Goal: Communication & Community: Answer question/provide support

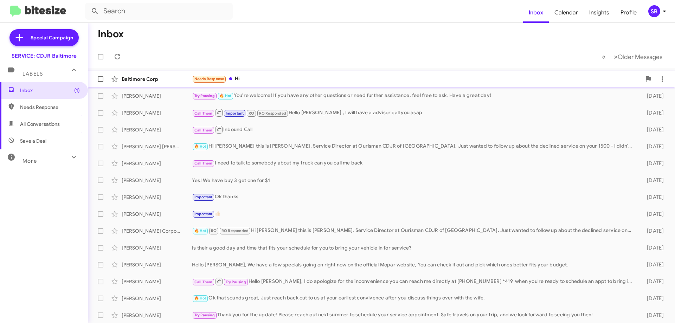
click at [283, 83] on div "Baltimore Corp Needs Response Hi 18 hours ago" at bounding box center [382, 79] width 576 height 14
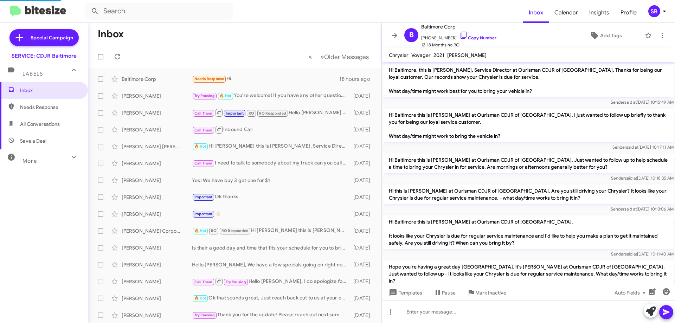
scroll to position [41, 0]
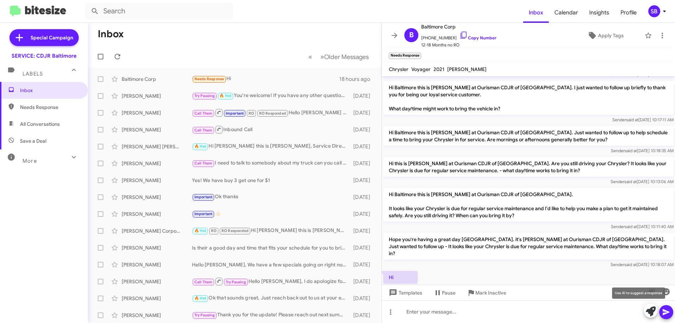
click at [283, 307] on icon at bounding box center [651, 312] width 10 height 10
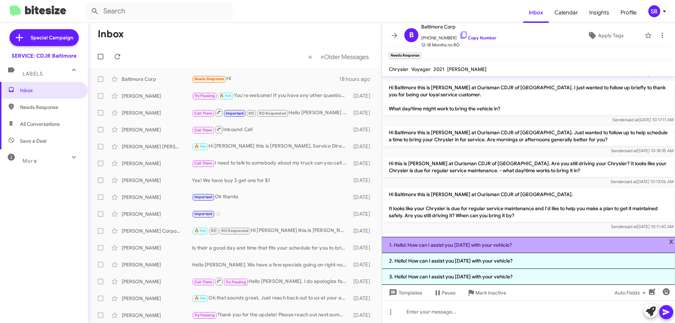
click at [283, 248] on li "1. Hello! How can I assist you [DATE] with your vehicle?" at bounding box center [528, 245] width 293 height 16
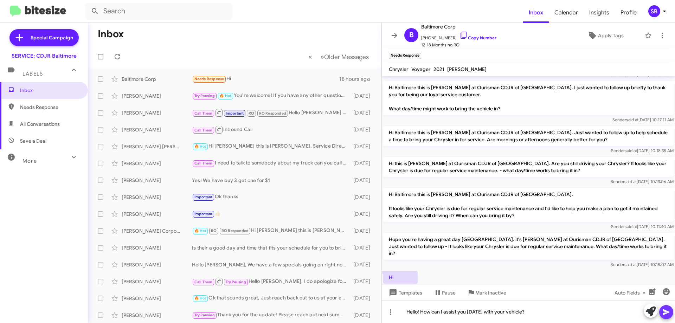
click at [283, 307] on icon at bounding box center [666, 312] width 7 height 6
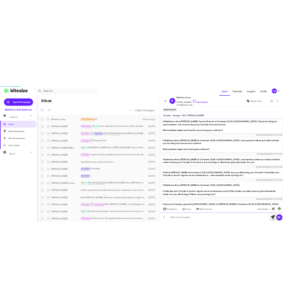
scroll to position [114, 0]
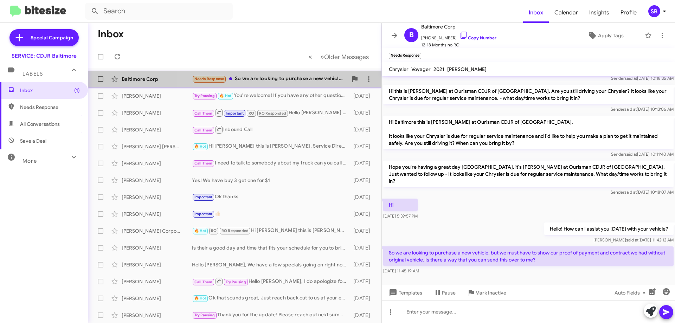
click at [267, 77] on div "Needs Response So we are looking to purchase a new vehicle, but we must have to…" at bounding box center [270, 79] width 156 height 8
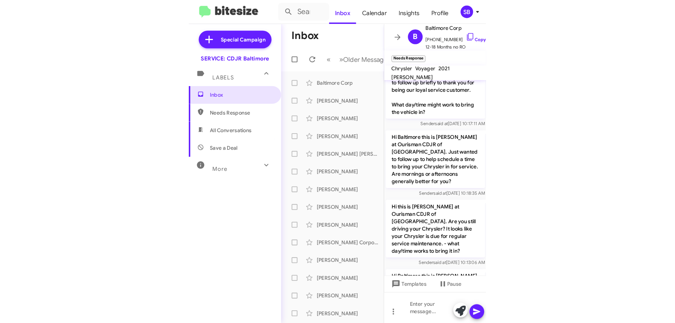
scroll to position [212, 0]
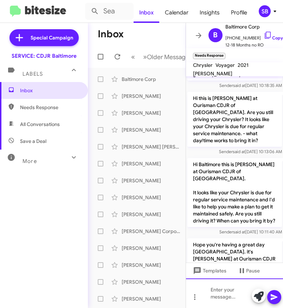
click at [189, 286] on div at bounding box center [234, 293] width 97 height 30
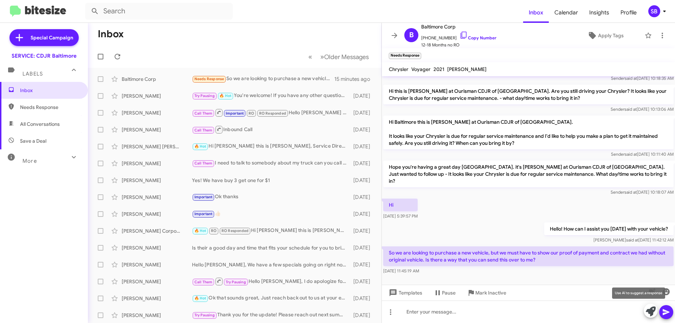
click at [283, 307] on icon at bounding box center [651, 312] width 10 height 10
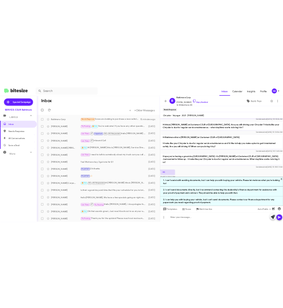
scroll to position [212, 0]
